Goal: Information Seeking & Learning: Learn about a topic

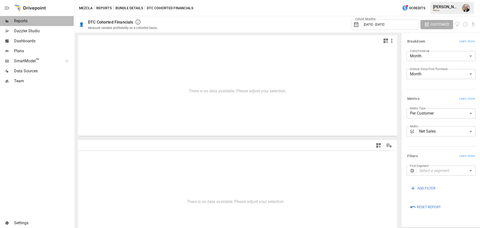
click at [27, 20] on span "Reports" at bounding box center [44, 21] width 60 height 6
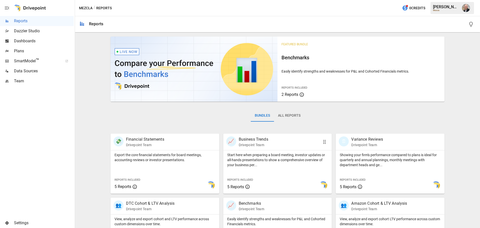
scroll to position [96, 0]
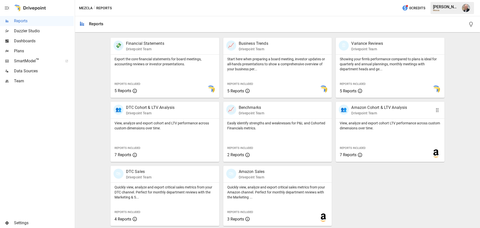
click at [369, 126] on p "View, analyze and export cohort LTV performance across custom dimensions over t…" at bounding box center [390, 126] width 101 height 10
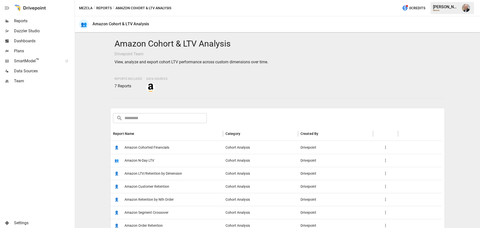
click at [154, 143] on span "Amazon Cohorted Financials" at bounding box center [147, 147] width 45 height 13
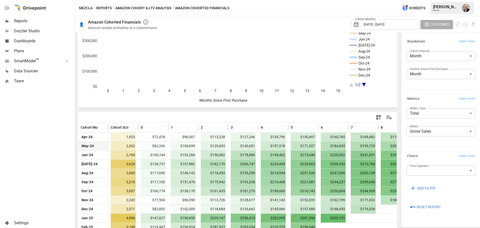
scroll to position [57, 0]
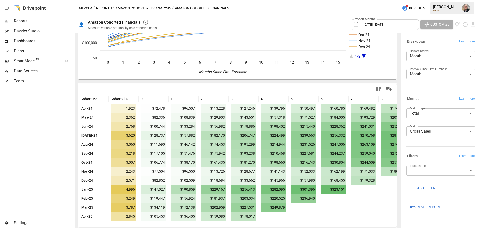
click at [429, 0] on body "Reports Dazzler Studio Dashboards Plans SmartModel ™ Data Sources Team Settings…" at bounding box center [240, 0] width 480 height 0
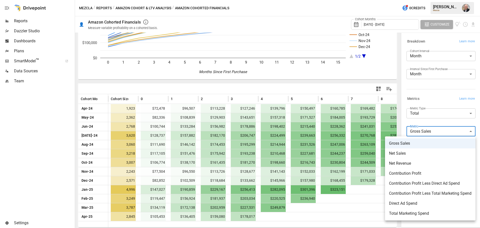
click at [421, 181] on span "Contribution Profit Less Direct Ad Spend" at bounding box center [430, 183] width 83 height 6
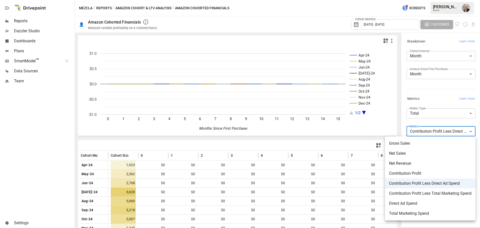
click at [456, 0] on body "Reports Dazzler Studio Dashboards Plans SmartModel ™ Data Sources Team Settings…" at bounding box center [240, 0] width 480 height 0
click at [435, 150] on li "Net Sales" at bounding box center [430, 153] width 91 height 10
type input "*********"
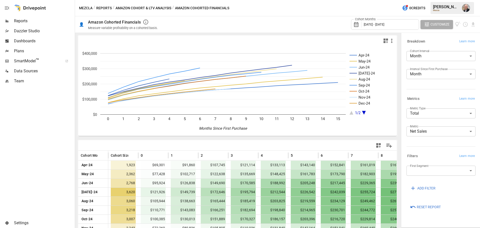
click at [425, 166] on label "First Segment" at bounding box center [419, 166] width 19 height 4
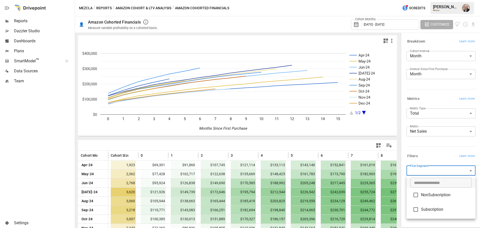
click at [426, 0] on body "Reports Dazzler Studio Dashboards Plans SmartModel ™ Data Sources Team Settings…" at bounding box center [240, 0] width 480 height 0
click at [422, 211] on span "Subscription" at bounding box center [446, 209] width 51 height 6
type input "**********"
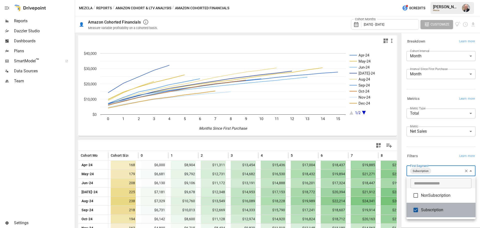
click at [423, 209] on span "Subscription" at bounding box center [446, 210] width 51 height 6
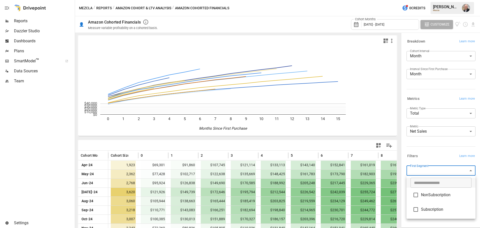
click at [422, 146] on div at bounding box center [240, 114] width 480 height 228
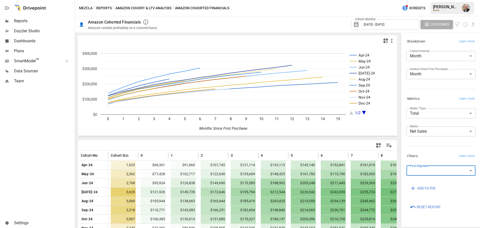
click at [435, 0] on body "Reports Dazzler Studio Dashboards Plans SmartModel ™ Data Sources Team Settings…" at bounding box center [240, 0] width 480 height 0
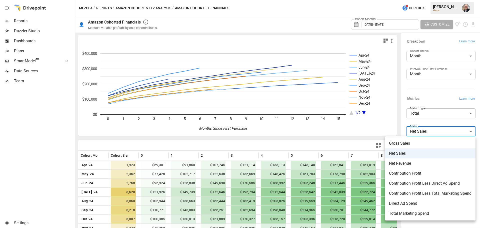
click at [436, 94] on div at bounding box center [240, 114] width 480 height 228
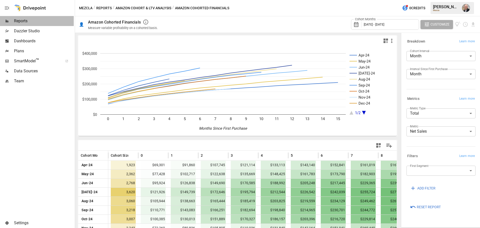
click at [37, 23] on span "Reports" at bounding box center [44, 21] width 60 height 6
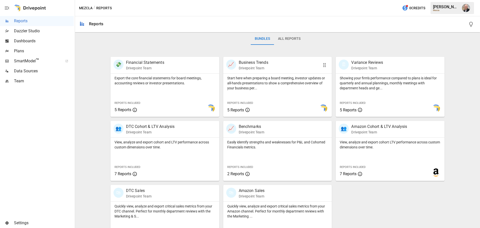
scroll to position [96, 0]
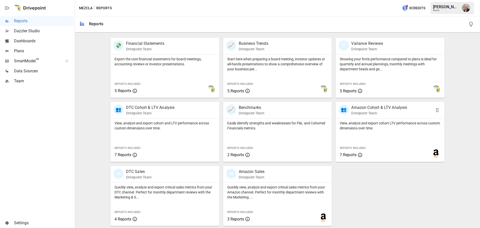
drag, startPoint x: 372, startPoint y: 127, endPoint x: 331, endPoint y: 117, distance: 42.3
click at [372, 127] on p "View, analyze and export cohort LTV performance across custom dimensions over t…" at bounding box center [390, 126] width 101 height 10
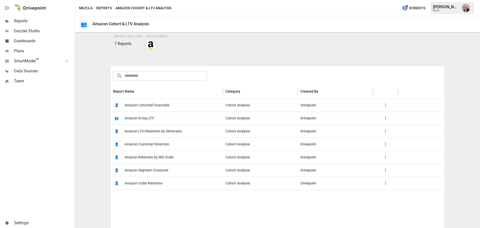
scroll to position [75, 0]
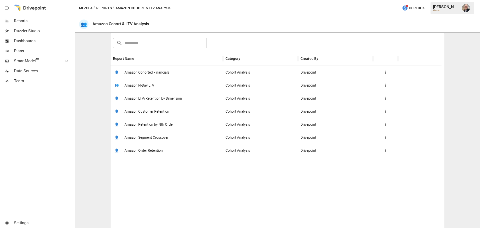
click at [195, 100] on div "👤 Amazon LTV/Retention by Dimension" at bounding box center [167, 98] width 113 height 13
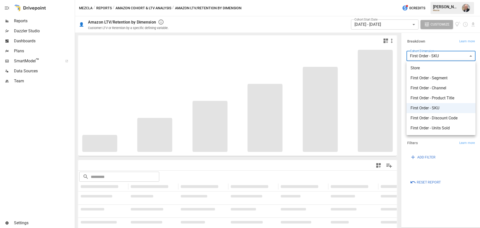
click at [451, 0] on body "**********" at bounding box center [240, 0] width 480 height 0
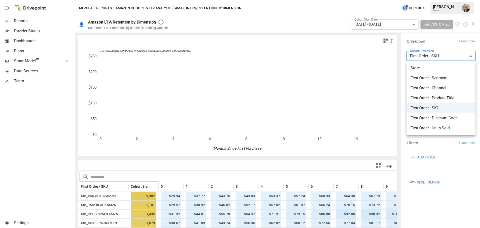
click at [436, 42] on div at bounding box center [240, 114] width 480 height 228
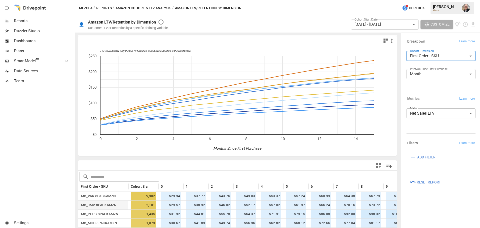
scroll to position [75, 0]
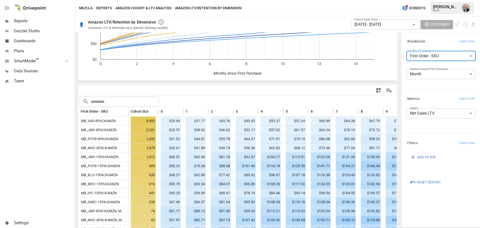
click at [440, 0] on body "Reports Dazzler Studio Dashboards Plans SmartModel ™ Data Sources Team Settings…" at bounding box center [240, 0] width 480 height 0
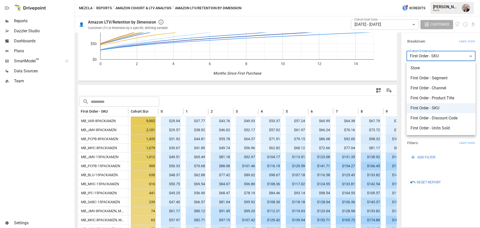
click at [447, 115] on li "First Order - Discount Code" at bounding box center [441, 118] width 69 height 10
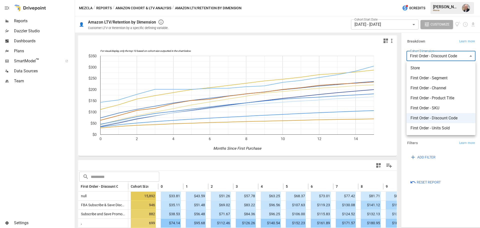
click at [438, 0] on body "Reports Dazzler Studio Dashboards Plans SmartModel ™ Data Sources Team Settings…" at bounding box center [240, 0] width 480 height 0
click at [440, 94] on li "First Order - Product Title" at bounding box center [441, 98] width 69 height 10
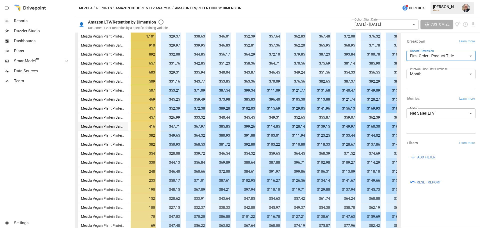
scroll to position [250, 0]
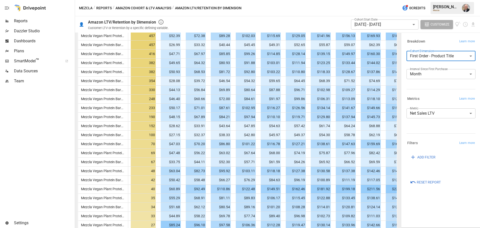
click at [422, 155] on span "ADD FILTER" at bounding box center [426, 157] width 18 height 6
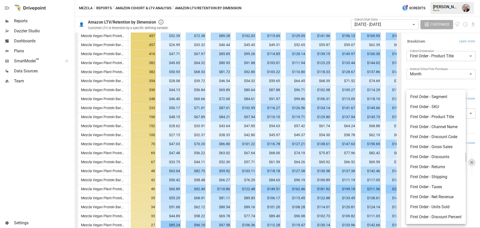
click at [422, 0] on body "Reports Dazzler Studio Dashboards Plans SmartModel ™ Data Sources Team Settings…" at bounding box center [240, 0] width 480 height 0
click at [437, 83] on div at bounding box center [240, 114] width 480 height 228
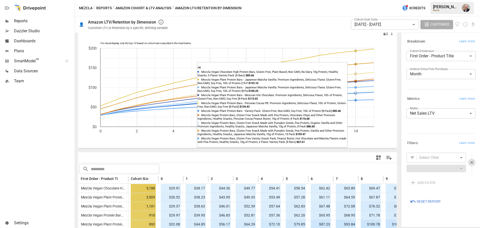
scroll to position [0, 0]
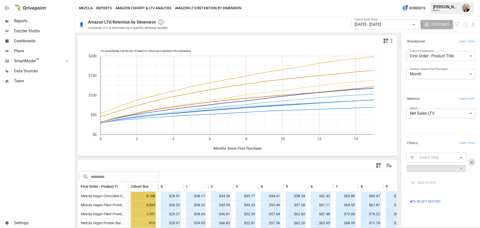
click at [461, 0] on body "Reports Dazzler Studio Dashboards Plans SmartModel ™ Data Sources Team Settings…" at bounding box center [240, 0] width 480 height 0
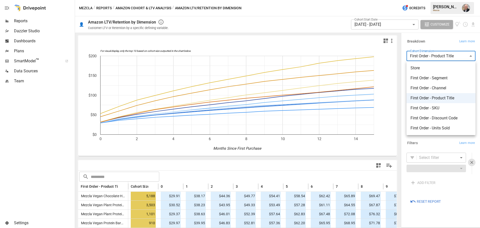
click at [452, 77] on span "First Order - Segment" at bounding box center [441, 78] width 61 height 6
type input "**********"
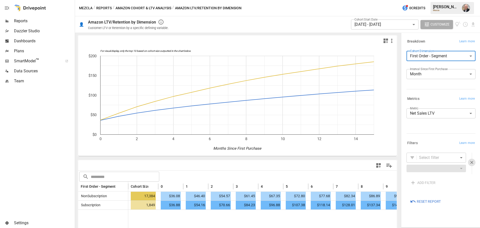
click at [395, 0] on body "**********" at bounding box center [240, 0] width 480 height 0
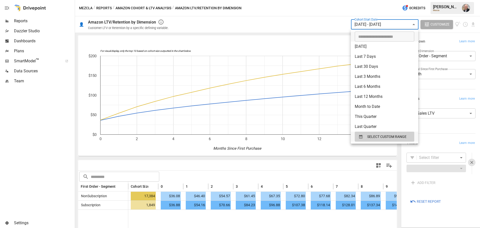
click at [380, 124] on li "Last Quarter" at bounding box center [385, 127] width 68 height 10
type input "**********"
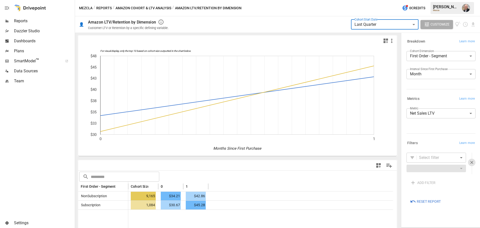
click at [409, 0] on body "**********" at bounding box center [240, 0] width 480 height 0
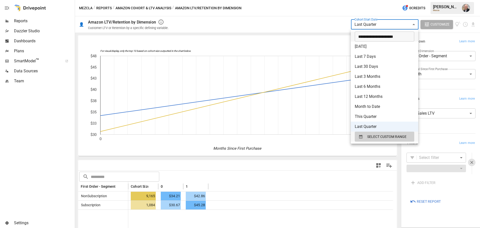
click at [377, 37] on input "**********" at bounding box center [383, 37] width 56 height 10
click at [377, 36] on input "**********" at bounding box center [383, 37] width 56 height 10
type input "**********"
click at [383, 37] on input "**********" at bounding box center [383, 37] width 56 height 10
click at [383, 35] on input "**********" at bounding box center [383, 37] width 56 height 10
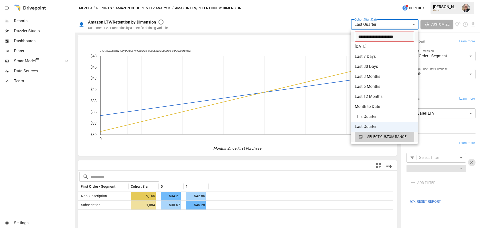
click at [383, 35] on input "**********" at bounding box center [383, 37] width 56 height 10
click at [373, 138] on span "SELECT CUSTOM RANGE" at bounding box center [386, 137] width 39 height 6
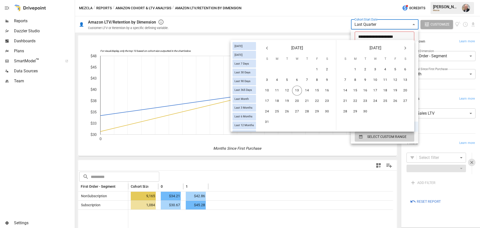
click at [267, 47] on icon "Previous month" at bounding box center [267, 48] width 6 height 6
click at [267, 46] on icon "Previous month" at bounding box center [267, 48] width 6 height 6
click at [308, 67] on button "1" at bounding box center [307, 70] width 10 height 10
click at [404, 47] on icon "Next month" at bounding box center [405, 48] width 6 height 6
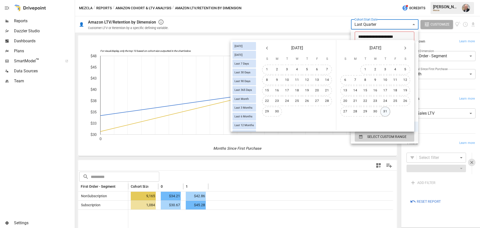
click at [386, 111] on button "31" at bounding box center [385, 112] width 10 height 10
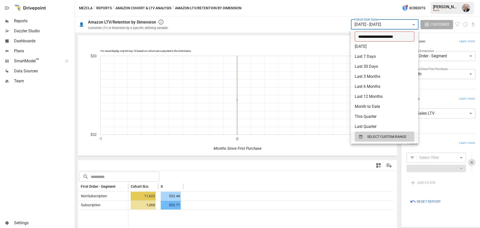
click at [384, 36] on input "**********" at bounding box center [383, 37] width 56 height 10
click at [365, 131] on li "Last Quarter" at bounding box center [385, 127] width 68 height 10
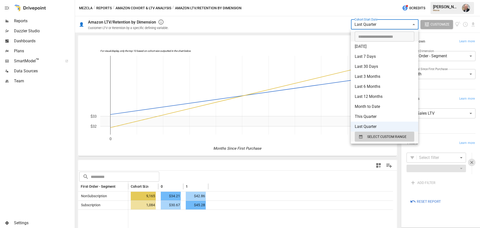
click at [402, 0] on body "**********" at bounding box center [240, 0] width 480 height 0
click at [372, 140] on button "SELECT CUSTOM RANGE" at bounding box center [385, 137] width 60 height 10
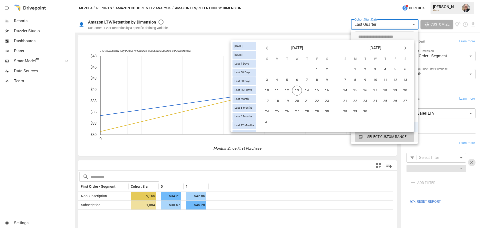
click at [267, 46] on icon "Previous month" at bounding box center [267, 48] width 6 height 6
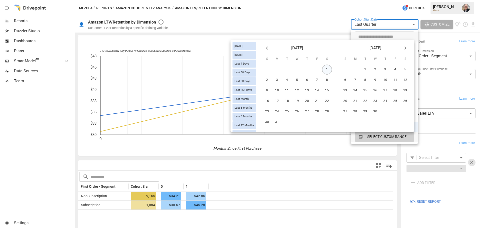
click at [326, 69] on button "1" at bounding box center [327, 70] width 10 height 10
click at [407, 48] on icon "Next month" at bounding box center [405, 48] width 6 height 6
click at [406, 112] on button "31" at bounding box center [405, 112] width 10 height 10
type input "******"
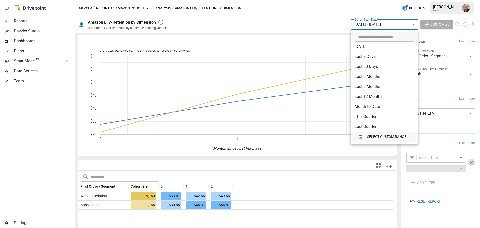
click at [377, 139] on span "SELECT CUSTOM RANGE" at bounding box center [386, 137] width 39 height 6
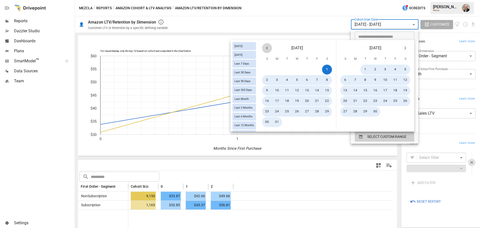
click at [267, 47] on icon "Previous month" at bounding box center [267, 48] width 6 height 6
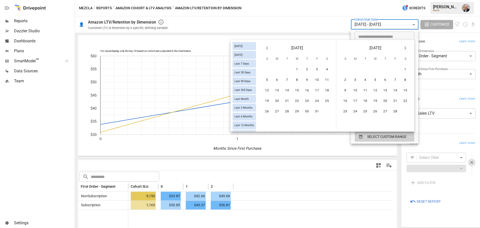
click at [267, 47] on icon "Previous month" at bounding box center [267, 48] width 6 height 6
click at [401, 50] on button "Next month" at bounding box center [405, 48] width 10 height 10
click at [376, 68] on button "1" at bounding box center [375, 70] width 10 height 10
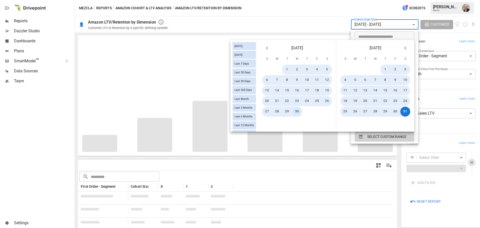
click at [296, 110] on button "30" at bounding box center [297, 112] width 10 height 10
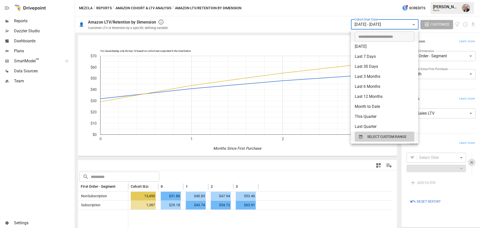
drag, startPoint x: 199, startPoint y: 146, endPoint x: 148, endPoint y: 7, distance: 148.3
click at [148, 7] on div at bounding box center [240, 114] width 480 height 228
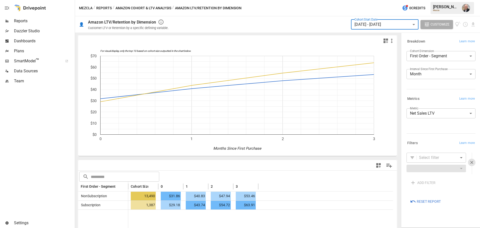
click at [149, 7] on div "​ [DATE] [DATE] Last 7 Days Last 30 Days Last 90 Days Last 365 Days Last Month …" at bounding box center [240, 114] width 480 height 228
click at [156, 9] on button "Amazon Cohort & LTV Analysis" at bounding box center [144, 8] width 56 height 6
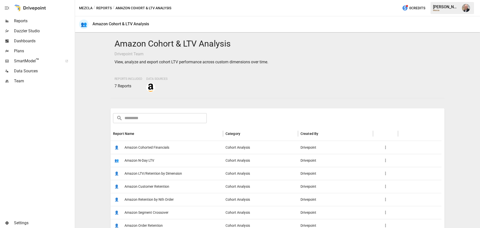
click at [136, 150] on span "Amazon Cohorted Financials" at bounding box center [147, 147] width 45 height 13
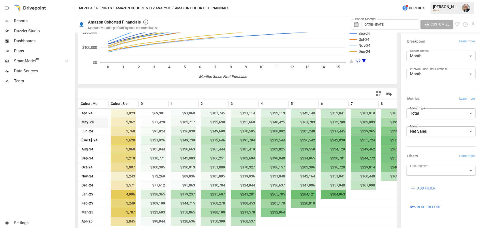
scroll to position [57, 0]
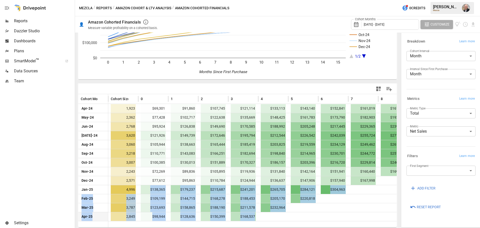
drag, startPoint x: 145, startPoint y: 189, endPoint x: 338, endPoint y: 213, distance: 194.5
click at [338, 213] on div "Apr-24 1,923 $69,301 $91,860 $107,745 $121,114 $133,113 $143,140 $152,841 $161,…" at bounding box center [348, 162] width 540 height 117
click at [338, 213] on div at bounding box center [333, 216] width 30 height 9
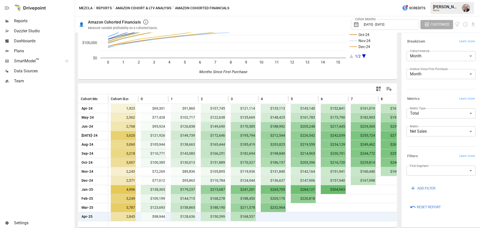
click at [466, 136] on div "Metric Net Sales ********* ​" at bounding box center [440, 132] width 71 height 16
click at [466, 0] on body "Reports Dazzler Studio Dashboards Plans SmartModel ™ Data Sources Team Settings…" at bounding box center [240, 0] width 480 height 0
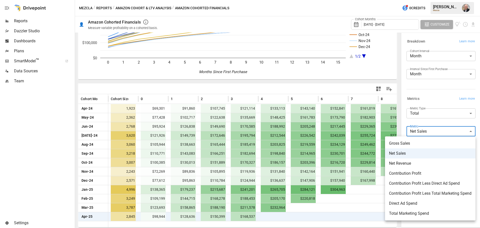
click at [461, 120] on div at bounding box center [240, 114] width 480 height 228
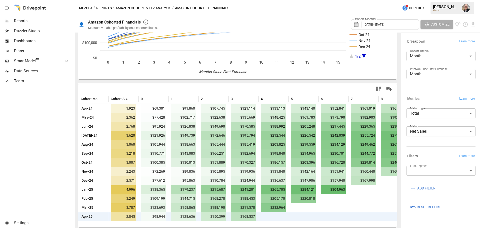
click at [457, 112] on div "Gross Sales Net Sales Net Revenue Contribution Profit Contribution Profit Less …" at bounding box center [240, 114] width 480 height 228
click at [459, 0] on body "Reports Dazzler Studio Dashboards Plans SmartModel ™ Data Sources Team Settings…" at bounding box center [240, 0] width 480 height 0
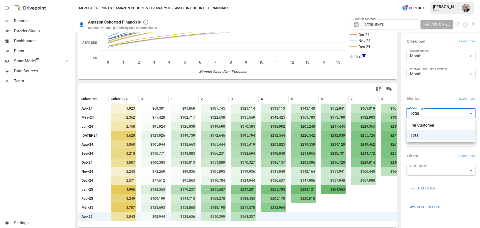
click at [457, 126] on span "Per Customer" at bounding box center [441, 125] width 61 height 6
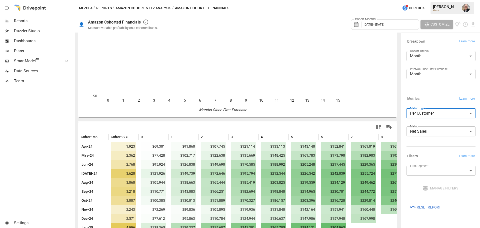
scroll to position [57, 0]
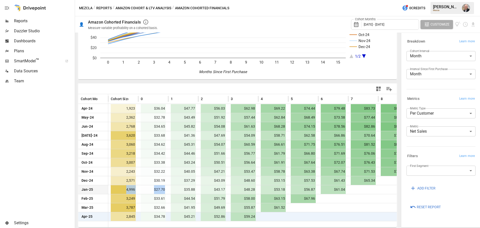
drag, startPoint x: 124, startPoint y: 189, endPoint x: 165, endPoint y: 191, distance: 41.8
click at [165, 191] on div "Jan-25 4,996 $27.70 $35.88 $43.17 $48.28 $53.18 $56.87 $61.04" at bounding box center [348, 189] width 540 height 9
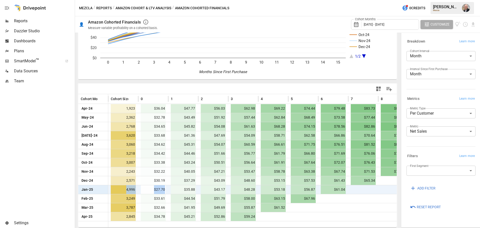
click at [174, 188] on span "$35.88" at bounding box center [183, 189] width 25 height 9
drag, startPoint x: 335, startPoint y: 188, endPoint x: 352, endPoint y: 189, distance: 16.8
click at [352, 189] on div "Jan-25 4,996 $27.70 $35.88 $43.17 $48.28 $53.18 $56.87 $61.04" at bounding box center [348, 189] width 540 height 9
click at [352, 189] on div at bounding box center [363, 189] width 30 height 9
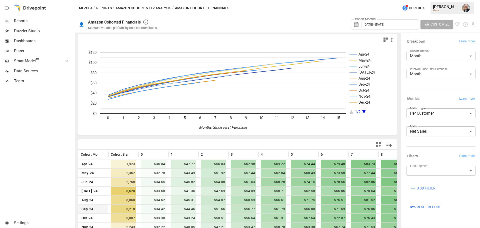
scroll to position [0, 0]
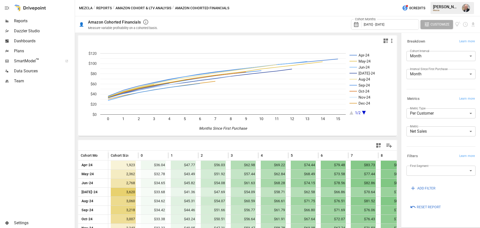
click at [423, 0] on body "Reports Dazzler Studio Dashboards Plans SmartModel ™ Data Sources Team Settings…" at bounding box center [240, 0] width 480 height 0
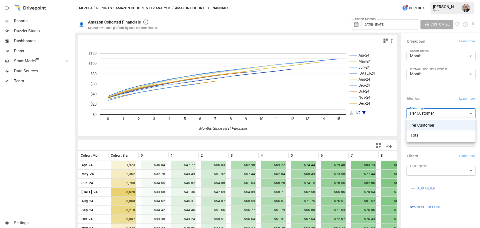
click at [427, 99] on div at bounding box center [240, 114] width 480 height 228
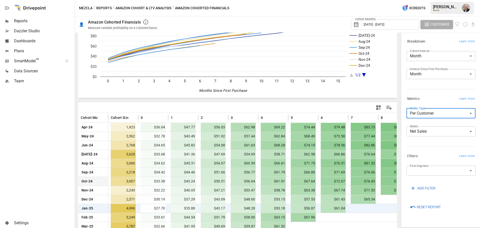
scroll to position [57, 0]
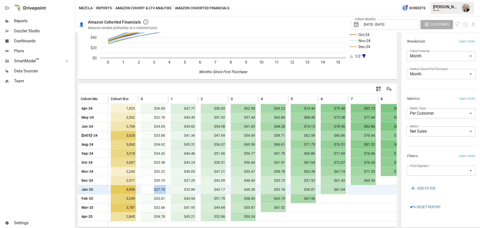
drag, startPoint x: 155, startPoint y: 190, endPoint x: 178, endPoint y: 190, distance: 23.0
click at [178, 190] on div "Jan-25 4,996 $27.70 $35.88 $43.17 $48.28 $53.18 $56.87 $61.04" at bounding box center [348, 189] width 540 height 9
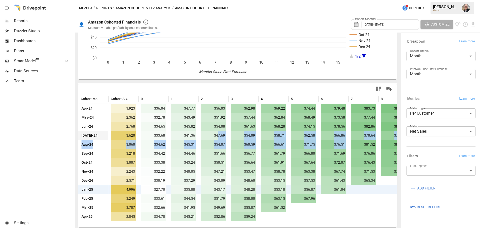
drag, startPoint x: 362, startPoint y: 145, endPoint x: 199, endPoint y: 134, distance: 163.9
click at [208, 136] on div "Apr-24 1,923 $36.04 $47.77 $56.03 $62.98 $69.22 $74.44 $79.48 $83.73 $87.33 $90…" at bounding box center [348, 162] width 540 height 117
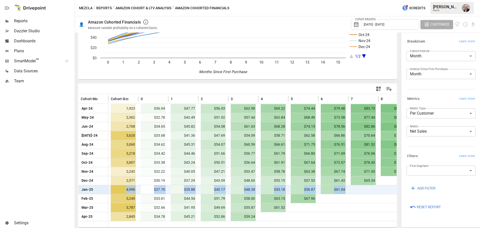
drag, startPoint x: 124, startPoint y: 192, endPoint x: 354, endPoint y: 189, distance: 229.6
click at [354, 189] on div "Jan-25 4,996 $27.70 $35.88 $43.17 $48.28 $53.18 $56.87 $61.04" at bounding box center [348, 189] width 540 height 9
click at [422, 0] on body "Reports Dazzler Studio Dashboards Plans SmartModel ™ Data Sources Team Settings…" at bounding box center [240, 0] width 480 height 0
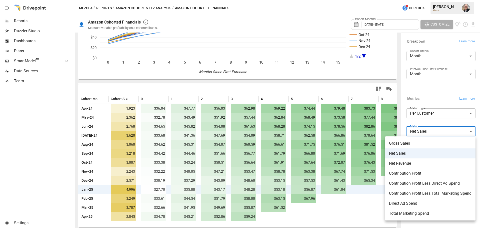
click at [427, 114] on div at bounding box center [240, 114] width 480 height 228
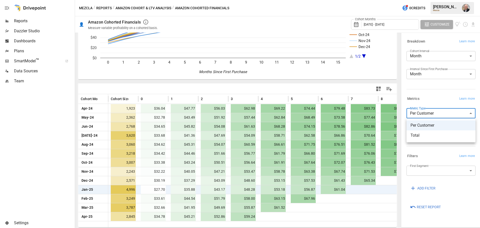
click at [436, 0] on body "Reports Dazzler Studio Dashboards Plans SmartModel ™ Data Sources Team Settings…" at bounding box center [240, 0] width 480 height 0
click at [432, 140] on ul "Per Customer Total" at bounding box center [441, 130] width 69 height 24
click at [424, 133] on span "Total" at bounding box center [441, 135] width 61 height 6
type input "*****"
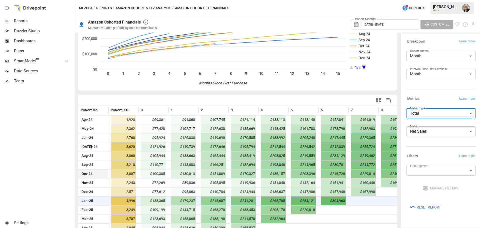
scroll to position [57, 0]
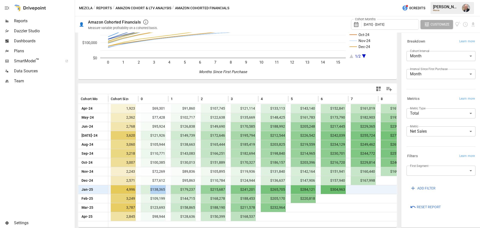
drag, startPoint x: 146, startPoint y: 190, endPoint x: 169, endPoint y: 188, distance: 22.9
click at [169, 188] on div "Jan-25 4,996 $138,365 $179,237 $215,687 $241,201 $265,705 $284,121 $304,963" at bounding box center [348, 189] width 540 height 9
click at [169, 188] on div "$179,237" at bounding box center [183, 189] width 30 height 9
click at [432, 0] on body "Reports Dazzler Studio Dashboards Plans SmartModel ™ Data Sources Team Settings…" at bounding box center [240, 0] width 480 height 0
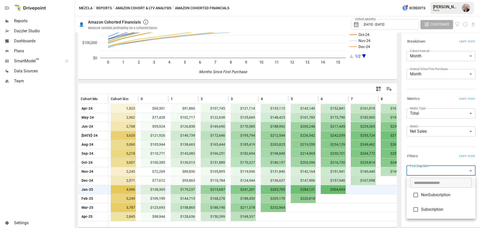
click at [444, 152] on div at bounding box center [240, 114] width 480 height 228
click at [232, 91] on div at bounding box center [237, 89] width 319 height 10
